Goal: Task Accomplishment & Management: Manage account settings

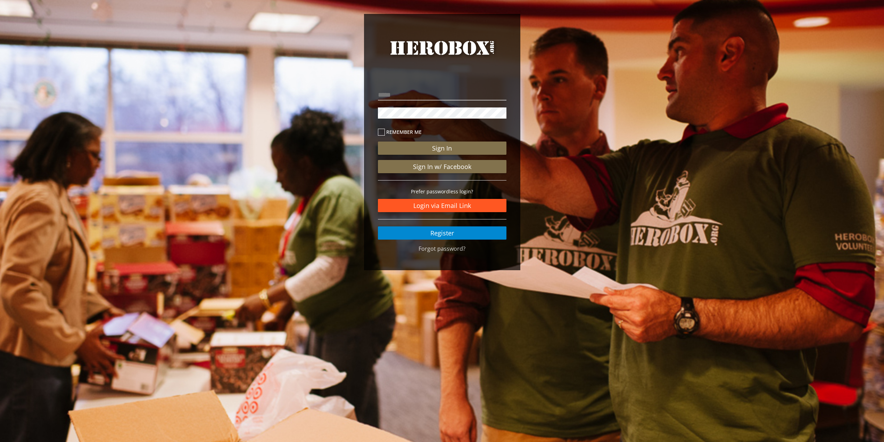
click at [454, 207] on link "Login via Email Link" at bounding box center [442, 205] width 129 height 13
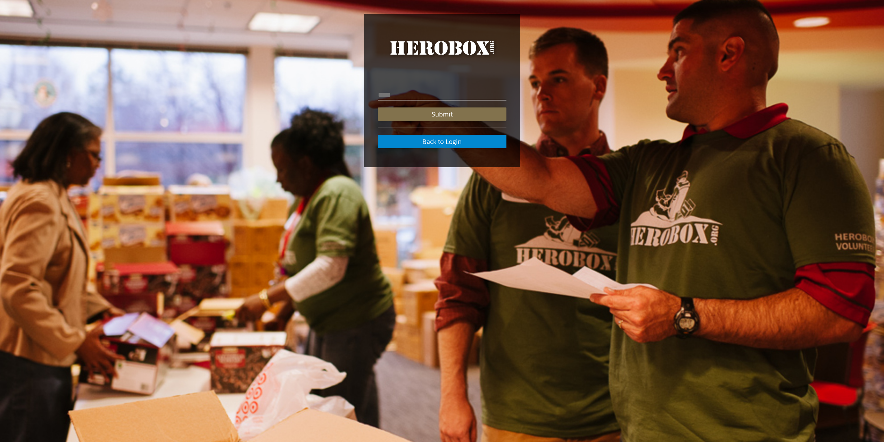
click at [424, 86] on div "Submit Back to Login" at bounding box center [442, 115] width 139 height 76
click at [424, 93] on input "email" at bounding box center [442, 94] width 129 height 11
type input "**********"
click at [435, 114] on button "Submit" at bounding box center [442, 113] width 129 height 13
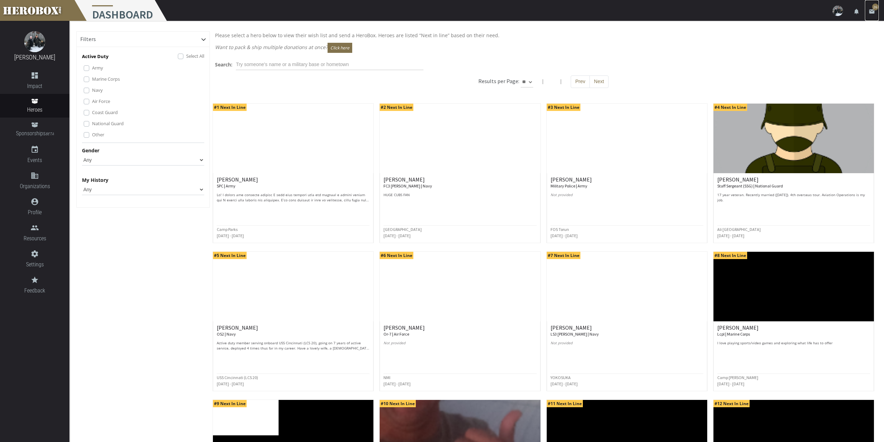
click at [875, 13] on icon "email" at bounding box center [872, 11] width 6 height 6
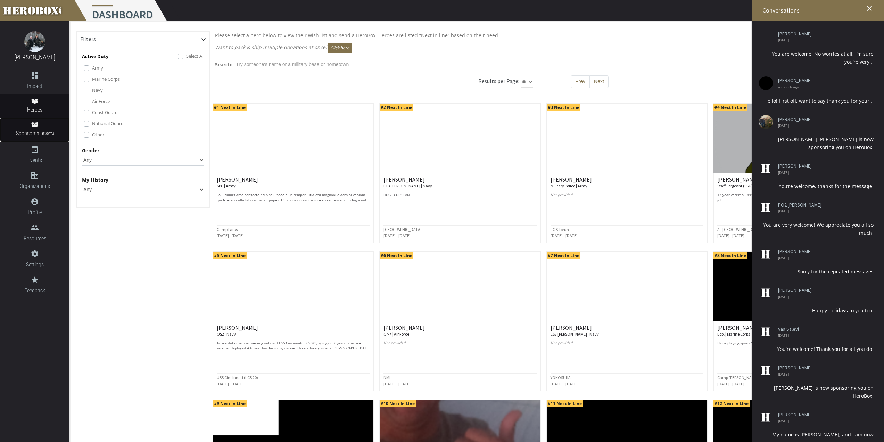
click at [39, 125] on link "Sponsorships BETA" at bounding box center [35, 129] width 70 height 24
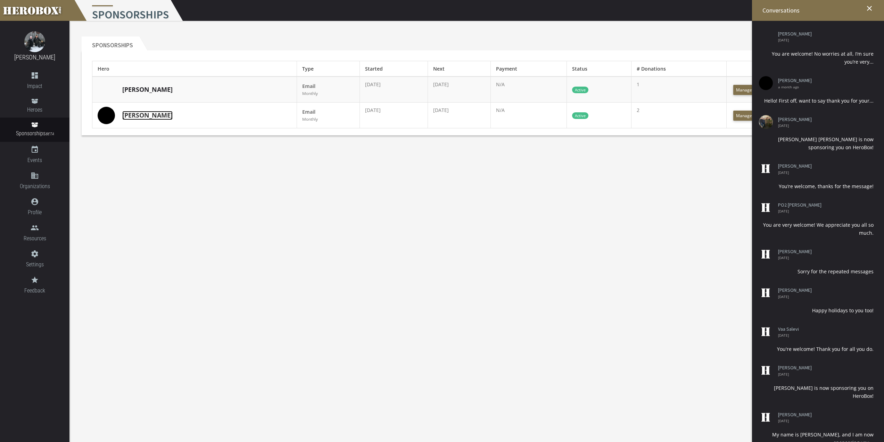
click at [145, 116] on link "Kenneth S." at bounding box center [147, 115] width 50 height 9
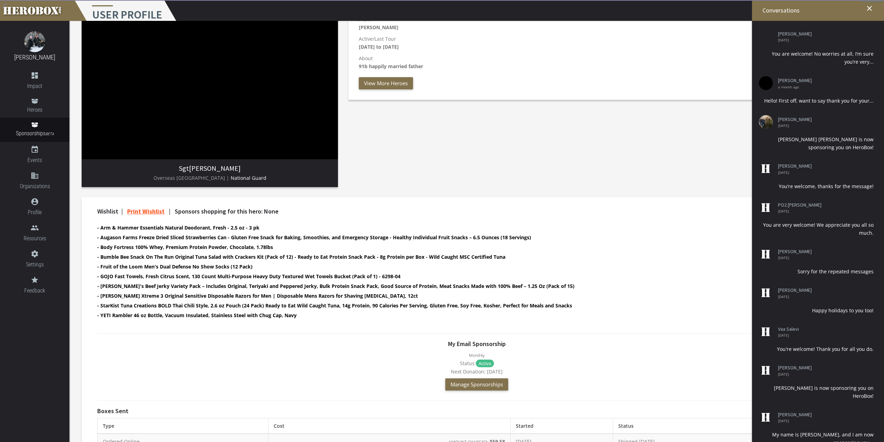
scroll to position [206, 0]
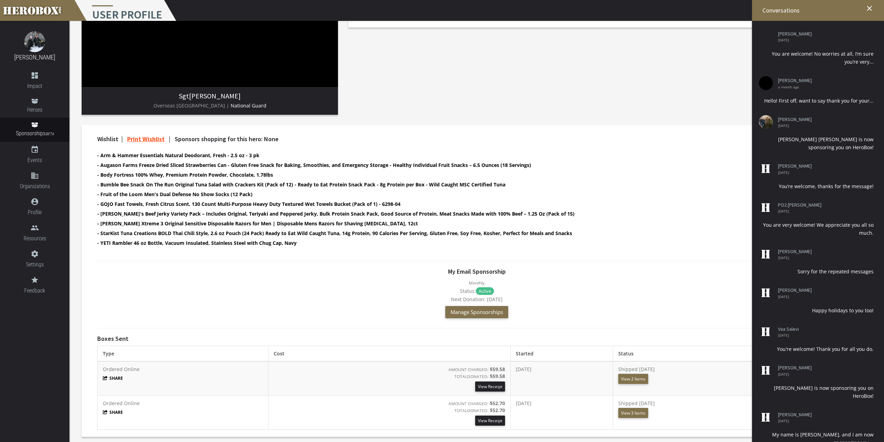
click at [682, 285] on div "My Email Sponsorship Monthly Status: Active Next Donation: Oct 18th 2025 Manage…" at bounding box center [476, 294] width 759 height 53
click at [645, 375] on button "View 2 Items" at bounding box center [634, 379] width 30 height 10
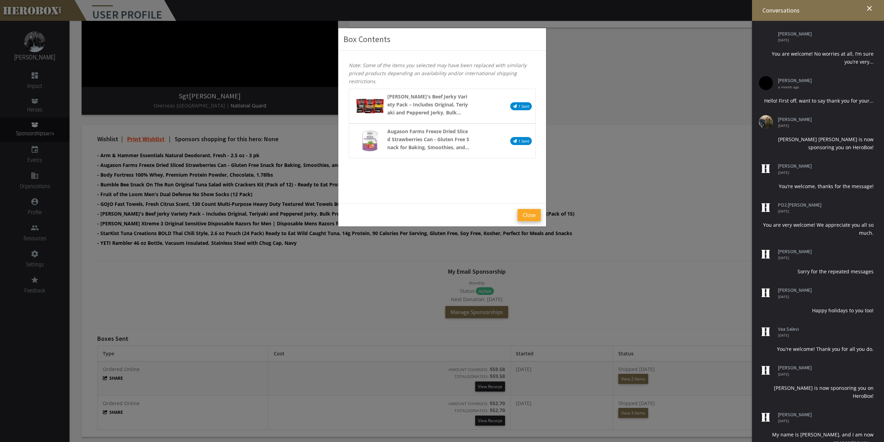
click at [534, 218] on button "Close" at bounding box center [529, 215] width 23 height 12
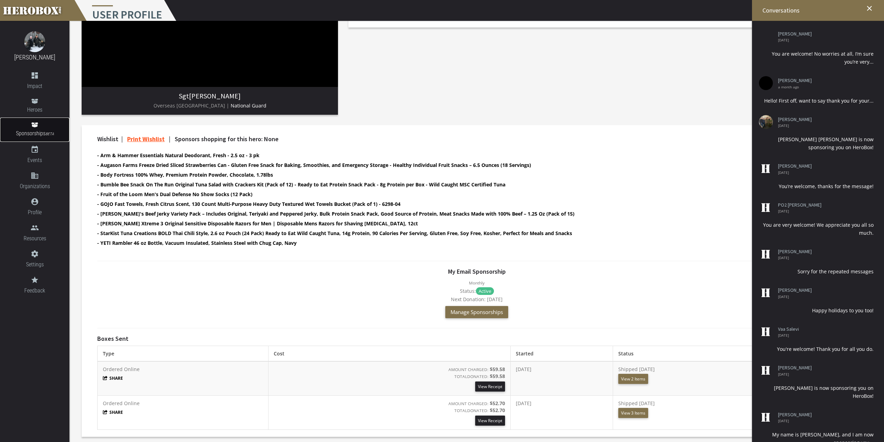
click at [34, 125] on icon at bounding box center [34, 124] width 7 height 5
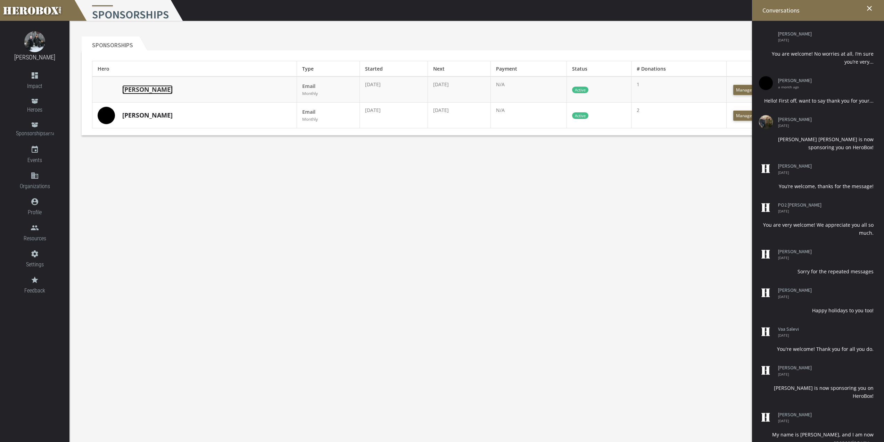
click at [131, 87] on link "Dori V." at bounding box center [147, 89] width 50 height 9
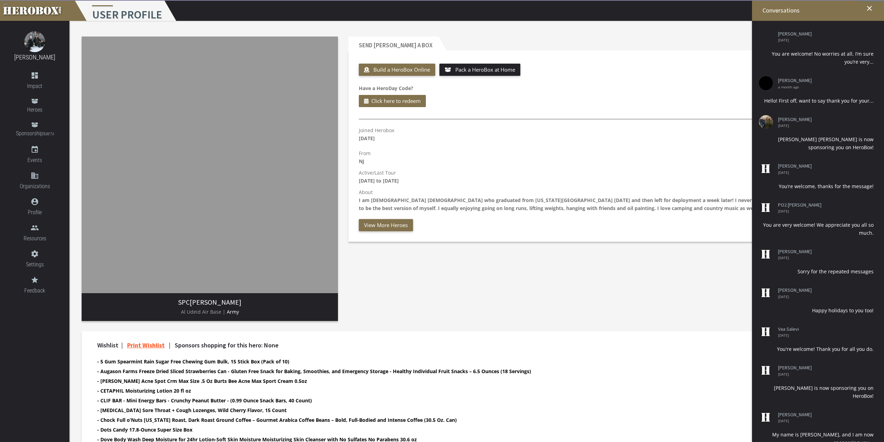
scroll to position [264, 0]
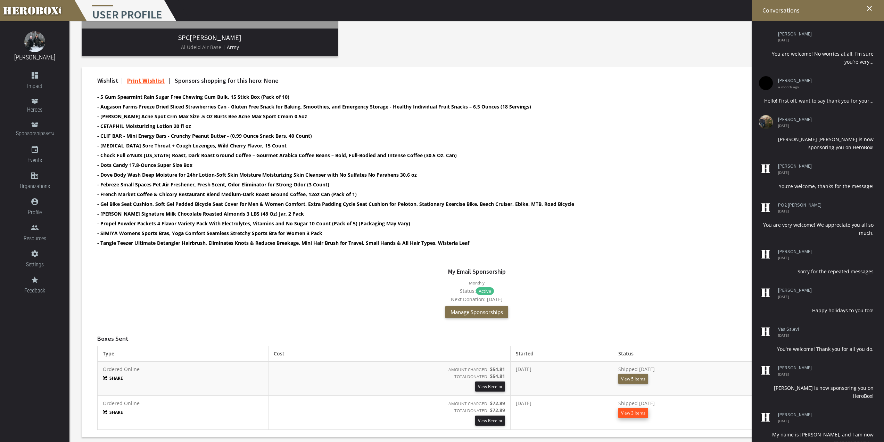
click at [639, 412] on button "View 3 Items" at bounding box center [634, 413] width 30 height 10
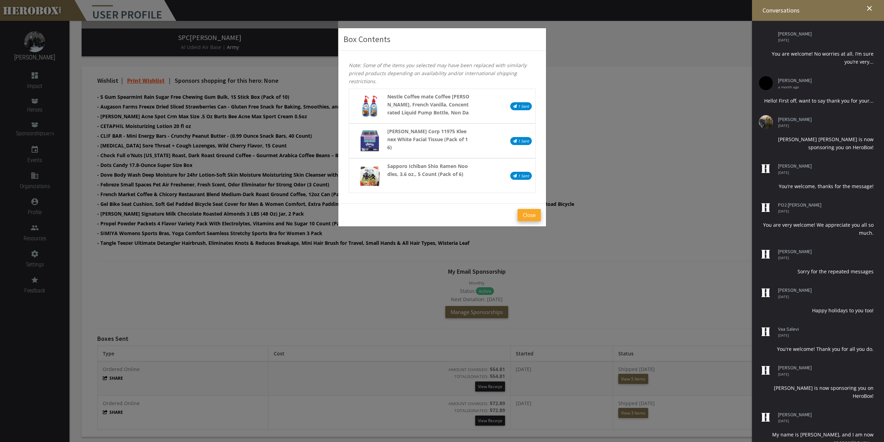
click at [530, 218] on button "Close" at bounding box center [529, 215] width 23 height 12
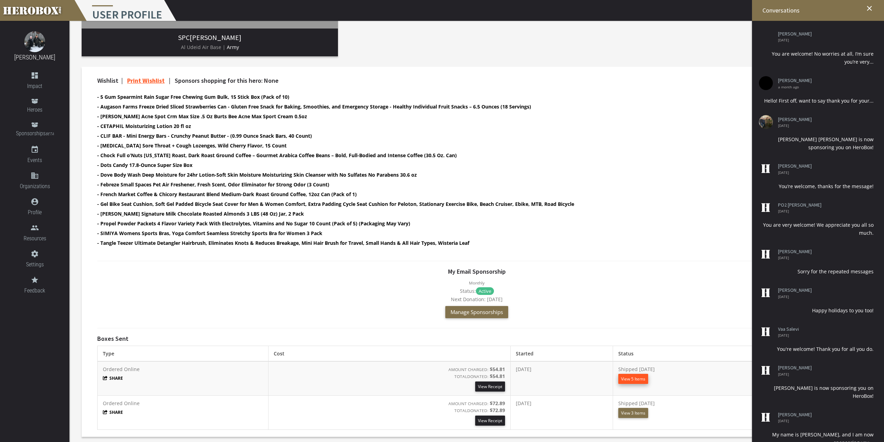
click at [646, 377] on button "View 5 Items" at bounding box center [634, 379] width 30 height 10
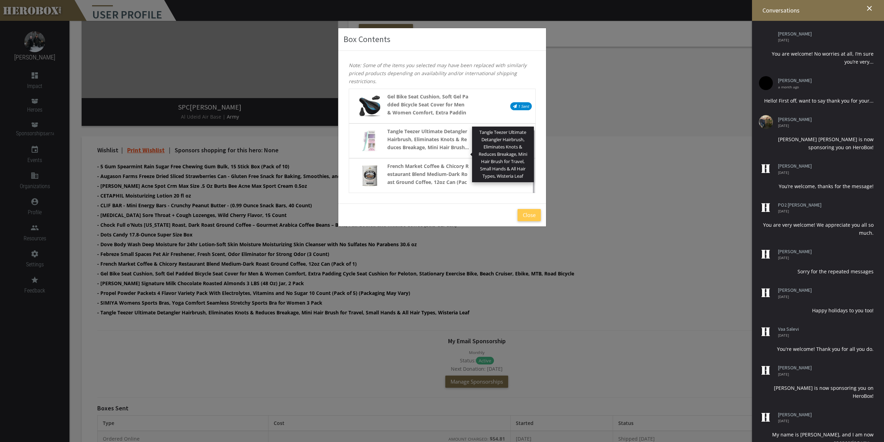
scroll to position [230, 0]
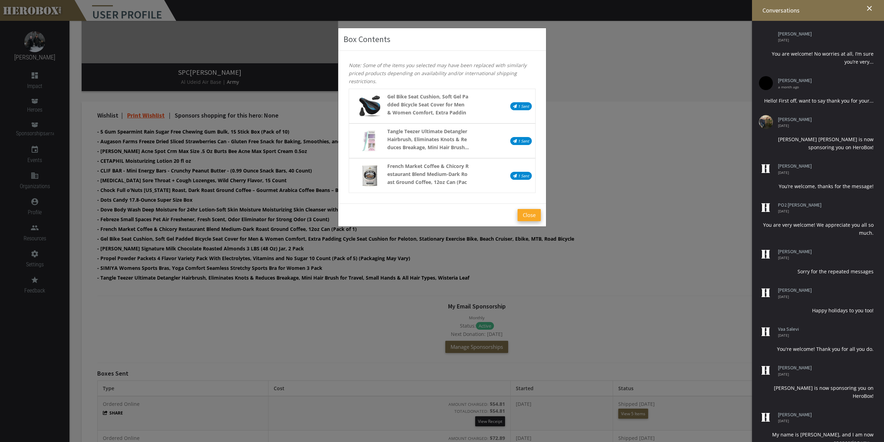
click at [528, 216] on button "Close" at bounding box center [529, 215] width 23 height 12
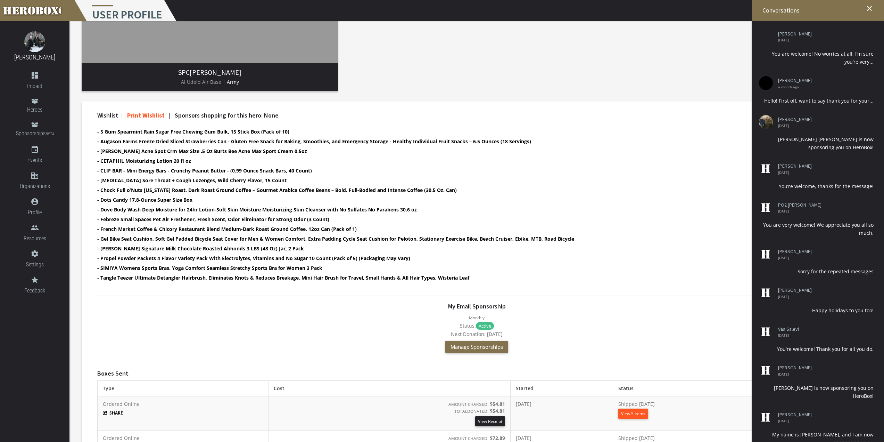
scroll to position [264, 0]
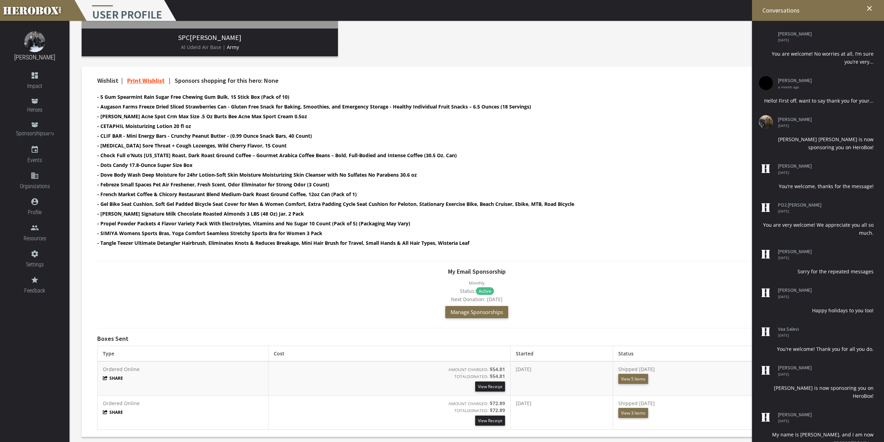
click at [650, 255] on div at bounding box center [477, 261] width 770 height 14
click at [475, 421] on link "View Receipt" at bounding box center [490, 420] width 30 height 10
click at [598, 147] on li "- Chloraseptic Total Sore Throat + Cough Lozenges, Wild Cherry Flavor, 15 Count" at bounding box center [470, 145] width 747 height 8
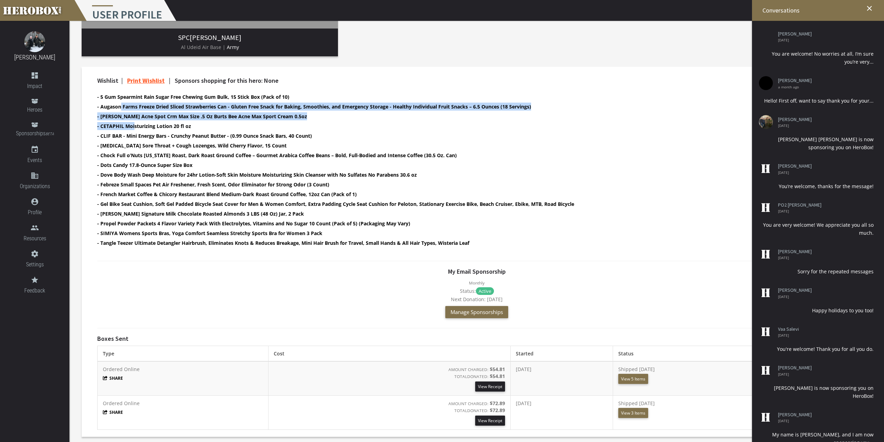
drag, startPoint x: 121, startPoint y: 107, endPoint x: 133, endPoint y: 126, distance: 22.7
click at [133, 126] on ul "- 5 Gum Spearmint Rain Sugar Free Chewing Gum Bulk, 15 Stick Box (Pack of 10) -…" at bounding box center [470, 171] width 747 height 156
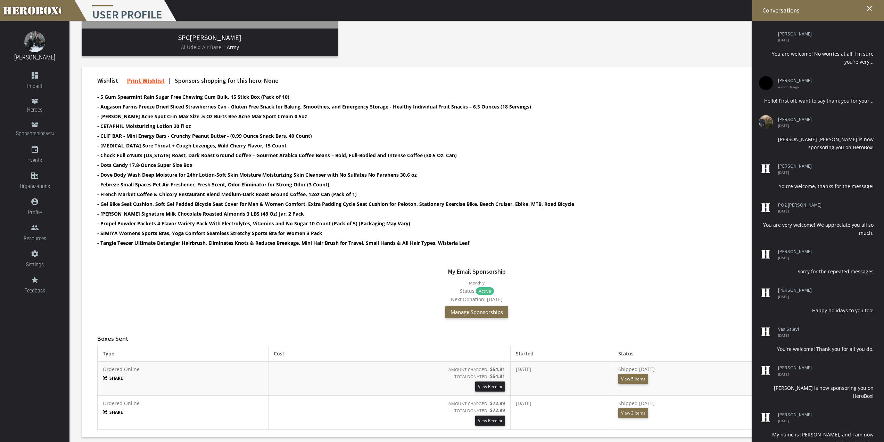
click at [334, 186] on li "- Febreze Small Spaces Pet Air Freshener, Fresh Scent, Odor Eliminator for Stro…" at bounding box center [470, 184] width 747 height 8
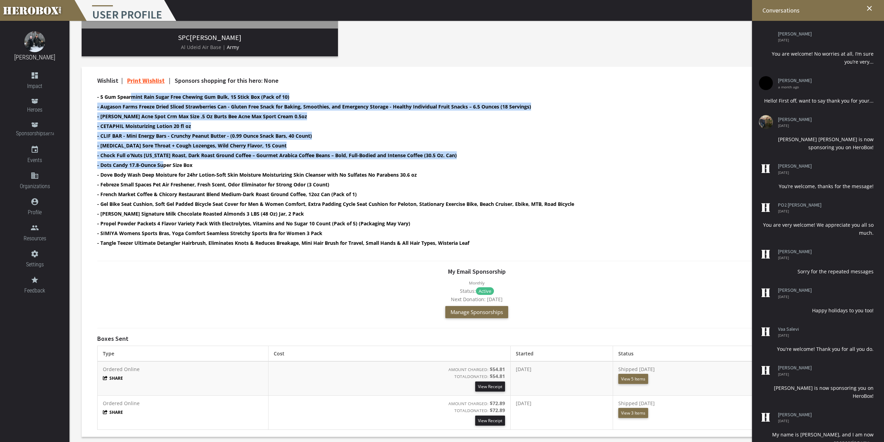
drag, startPoint x: 133, startPoint y: 98, endPoint x: 162, endPoint y: 162, distance: 70.8
click at [162, 162] on ul "- 5 Gum Spearmint Rain Sugar Free Chewing Gum Bulk, 15 Stick Box (Pack of 10) -…" at bounding box center [470, 171] width 747 height 156
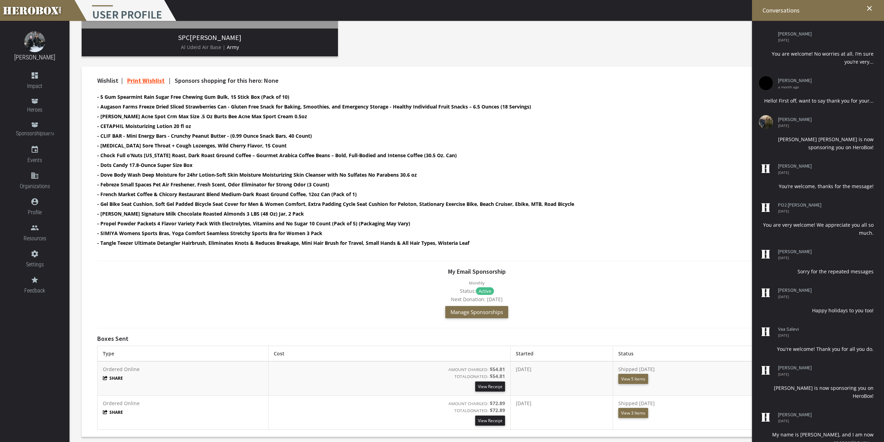
click at [193, 196] on b "- French Market Coffee & Chicory Restaurant Blend Medium-Dark Roast Ground Coff…" at bounding box center [227, 194] width 260 height 7
